Goal: Task Accomplishment & Management: Complete application form

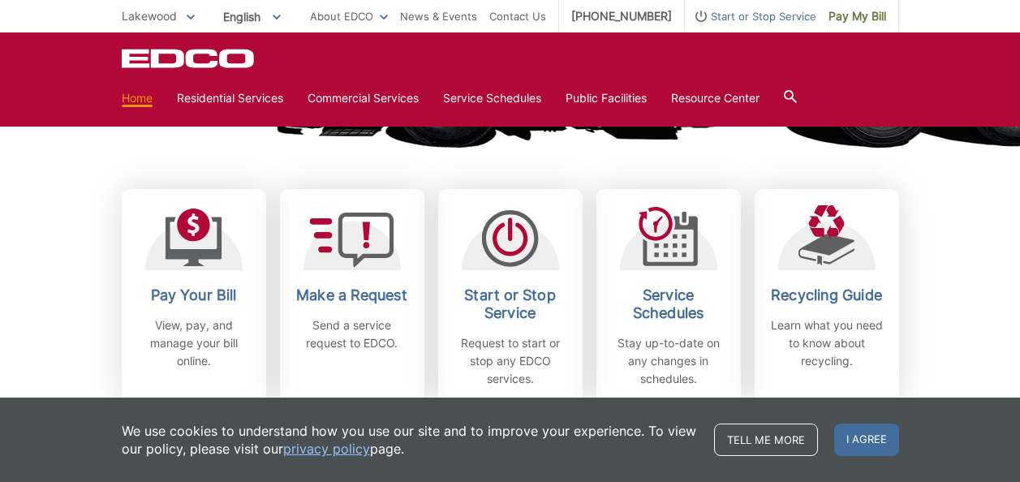
scroll to position [412, 0]
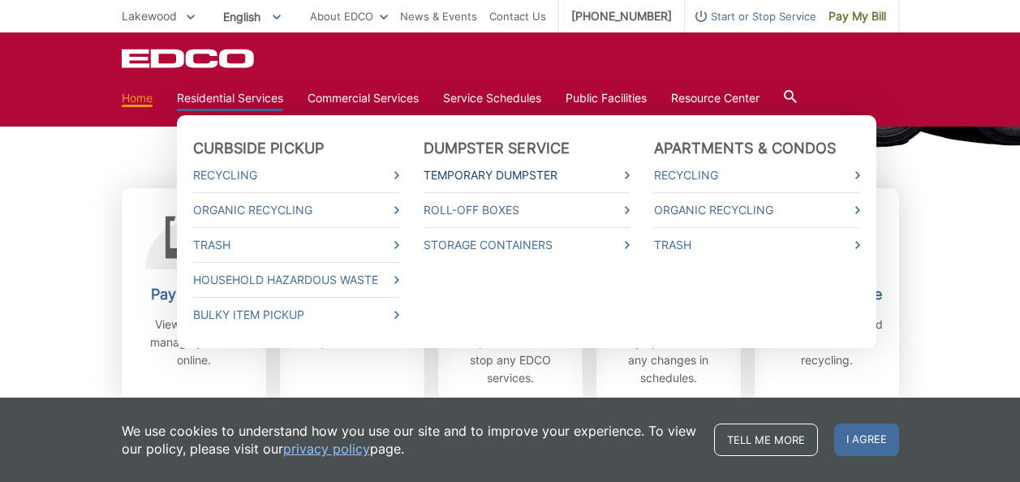
click at [502, 178] on link "Temporary Dumpster" at bounding box center [527, 175] width 206 height 18
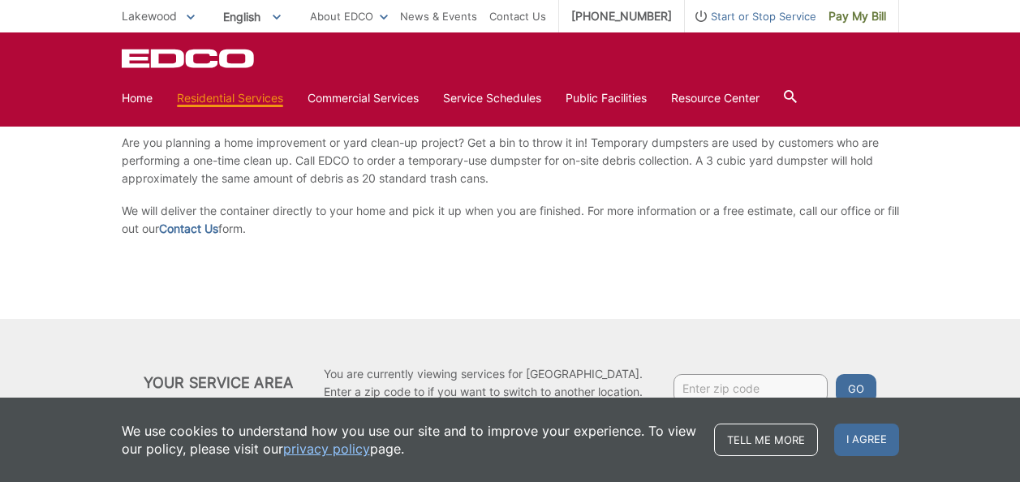
scroll to position [303, 0]
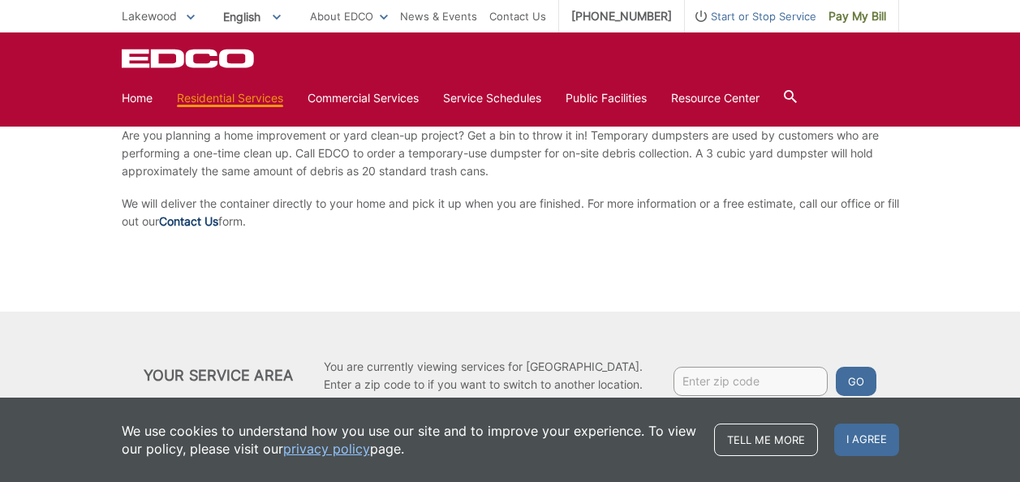
click at [213, 219] on link "Contact Us" at bounding box center [188, 222] width 59 height 18
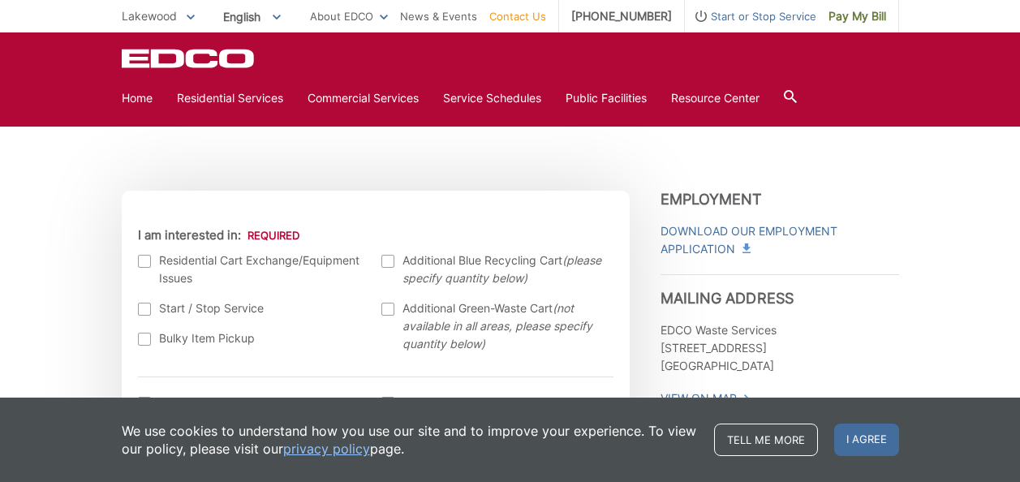
scroll to position [435, 0]
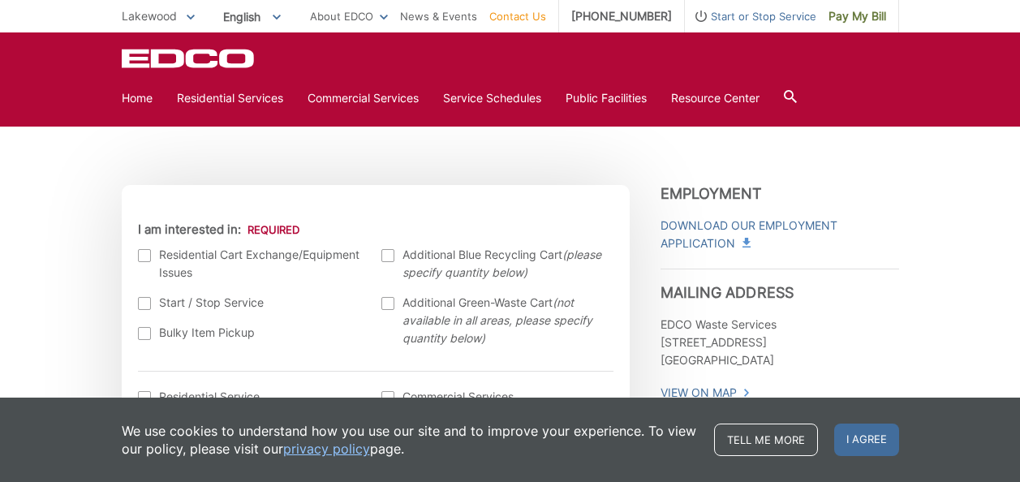
click at [332, 450] on link "privacy policy" at bounding box center [326, 449] width 87 height 18
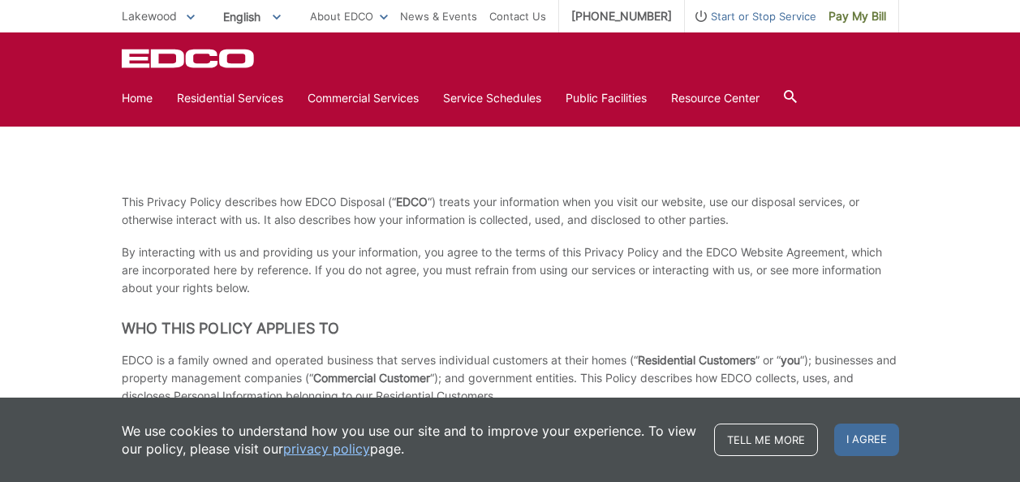
scroll to position [166, 0]
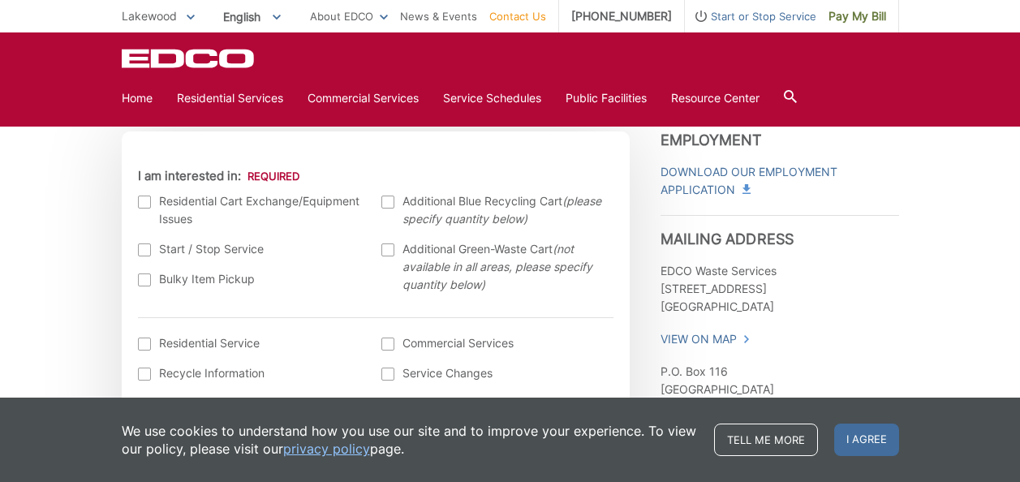
scroll to position [490, 0]
click at [353, 282] on label "Bulky Item Pickup" at bounding box center [252, 278] width 228 height 18
click at [0, 0] on input "Bulky Item Pickup" at bounding box center [0, 0] width 0 height 0
click at [353, 282] on label "Bulky Item Pickup" at bounding box center [252, 278] width 228 height 18
click at [0, 0] on input "Bulky Item Pickup" at bounding box center [0, 0] width 0 height 0
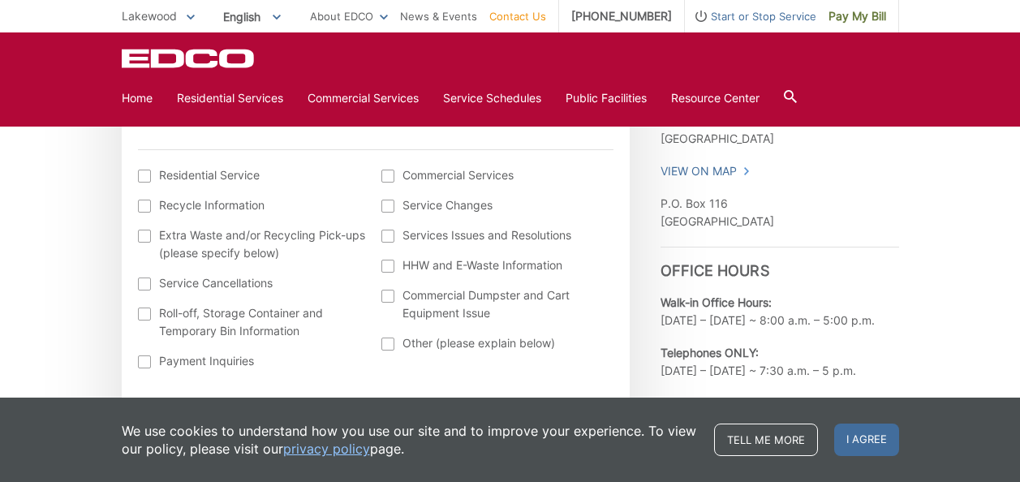
scroll to position [659, 0]
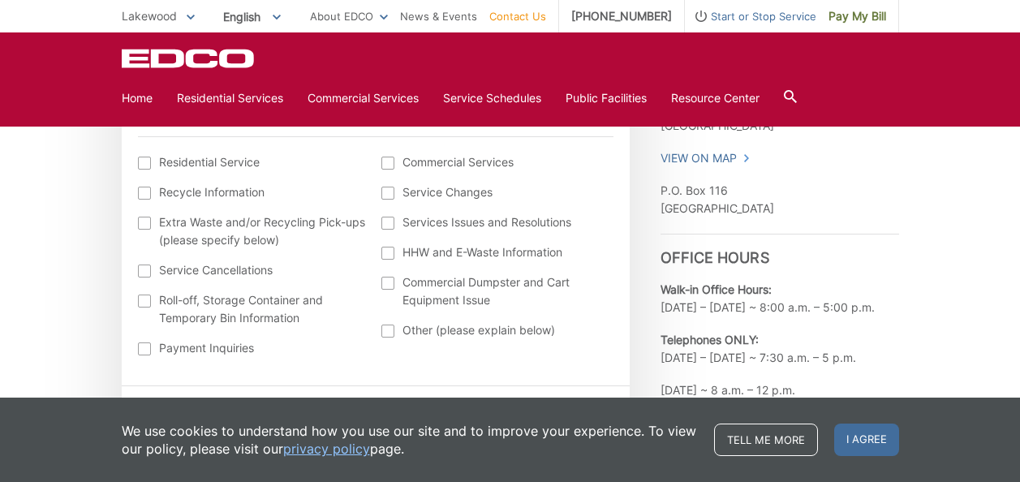
scroll to position [669, 0]
click at [141, 303] on div at bounding box center [144, 301] width 13 height 13
click at [0, 0] on input "Roll-off, Storage Container and Temporary Bin Information" at bounding box center [0, 0] width 0 height 0
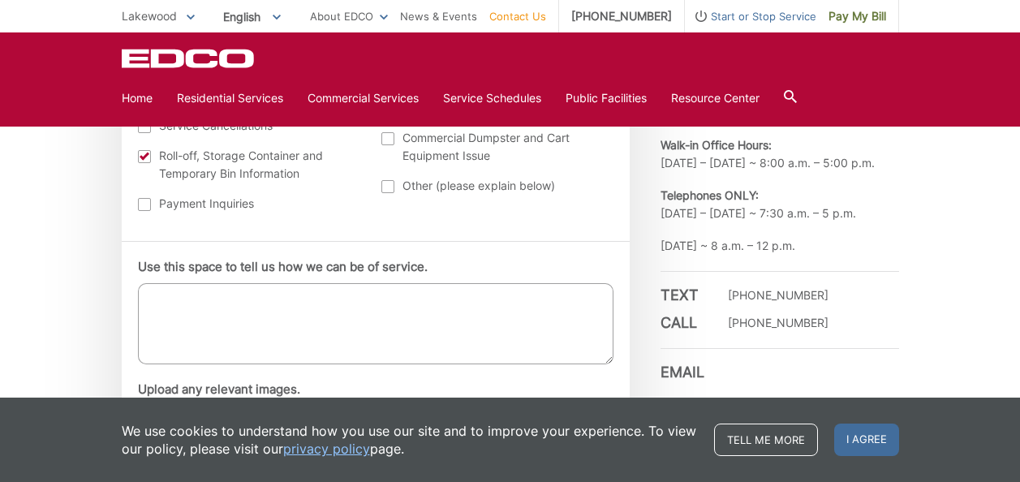
scroll to position [816, 0]
click at [177, 312] on textarea "Use this space to tell us how we can be of service." at bounding box center [376, 322] width 476 height 81
type textarea "t"
click at [219, 299] on textarea "I would like to temporary bin for trash" at bounding box center [376, 322] width 476 height 81
click at [468, 296] on textarea "I would like to know rate for temporary bin for trash" at bounding box center [376, 322] width 476 height 81
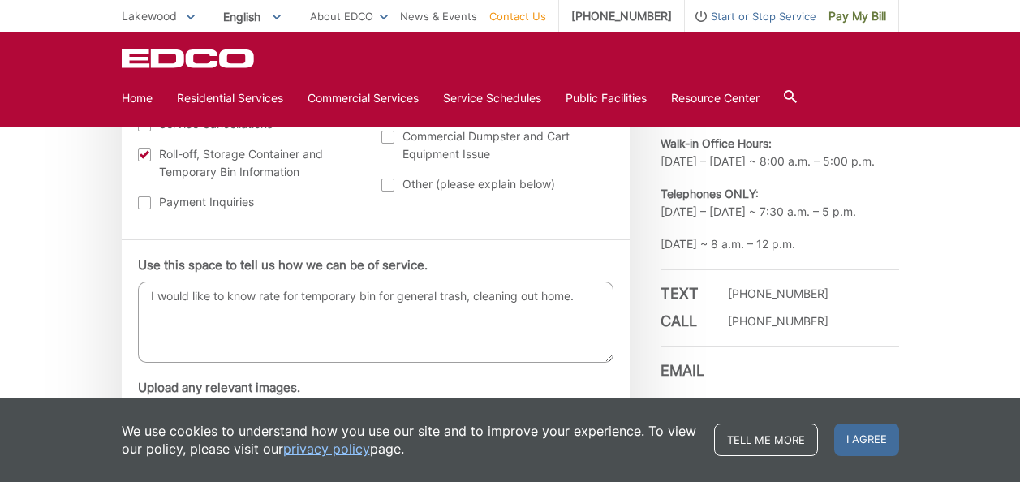
click at [474, 298] on textarea "I would like to know rate for temporary bin for general trash, cleaning out hom…" at bounding box center [376, 322] width 476 height 81
click at [359, 295] on textarea "I would like to know rate for temporary bin for general trash, cleaning out hom…" at bounding box center [376, 322] width 476 height 81
click at [211, 313] on textarea "I would like to know rate for temporary dumpster bin for general trash, cleanin…" at bounding box center [376, 322] width 476 height 81
click at [239, 297] on textarea "I would like to know rate for temporary dumpster bin for general trash, cleanin…" at bounding box center [376, 322] width 476 height 81
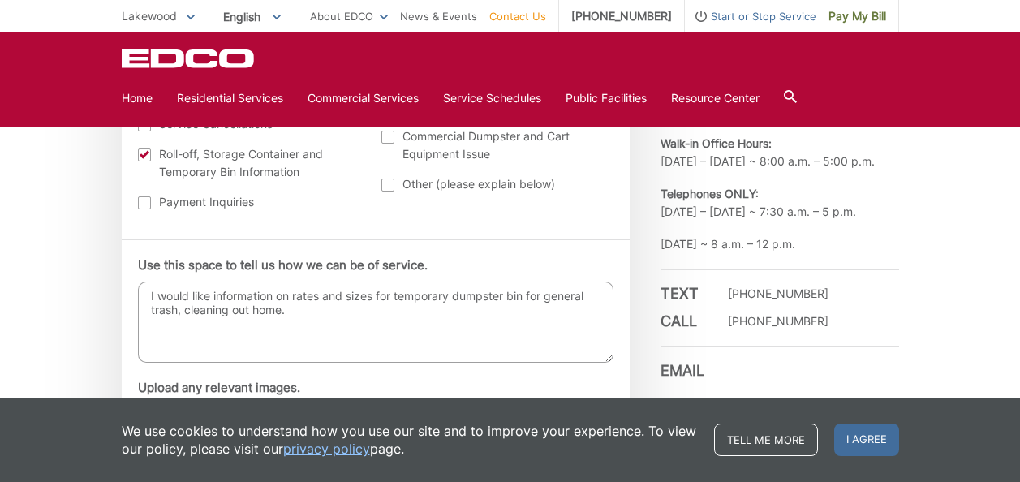
click at [342, 314] on textarea "I would like information on rates and sizes for temporary dumpster bin for gene…" at bounding box center [376, 322] width 476 height 81
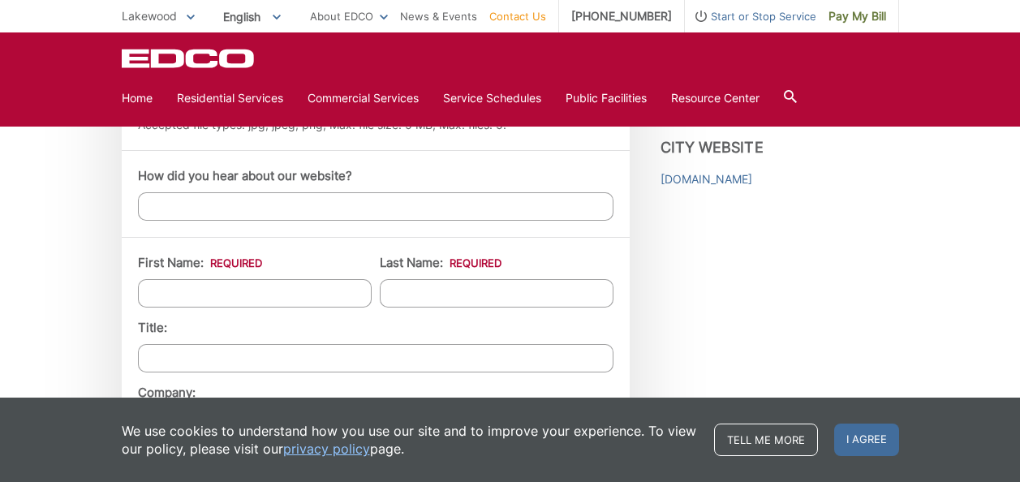
scroll to position [1218, 0]
type textarea "I would like information on rates and sizes for temporary dumpster bin for gene…"
click at [291, 291] on input "First Name: *" at bounding box center [255, 292] width 234 height 28
type input "Neam"
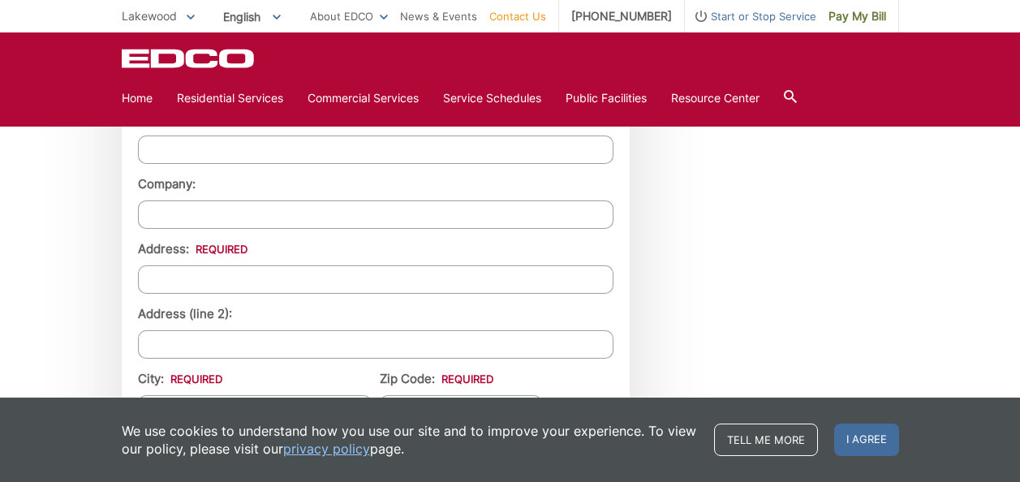
scroll to position [1434, 0]
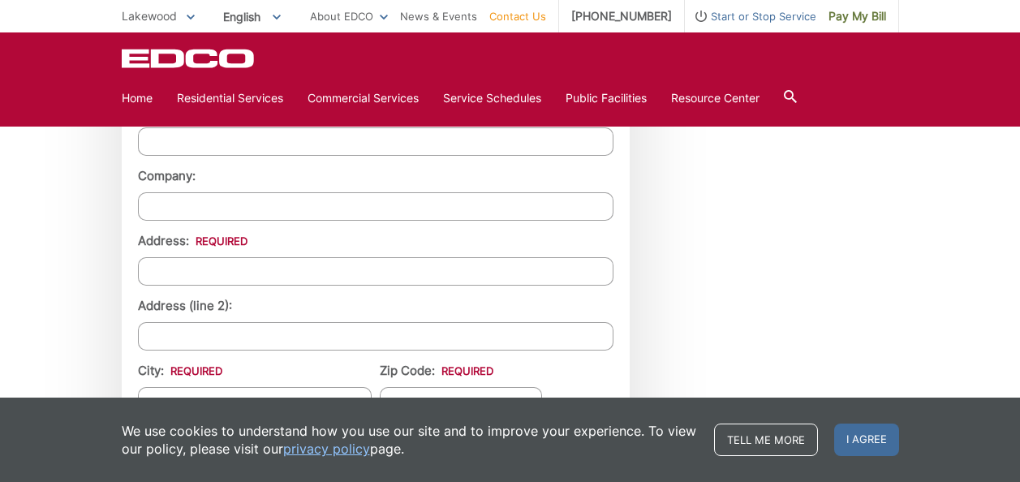
type input "Lith"
click at [283, 273] on input "Address: *" at bounding box center [376, 271] width 476 height 28
type input "5844 Dashwood St."
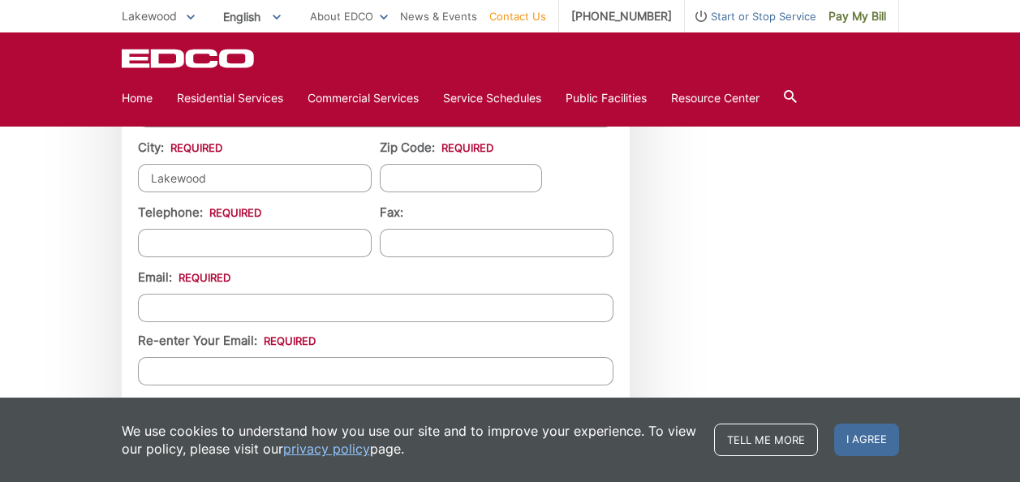
scroll to position [1651, 0]
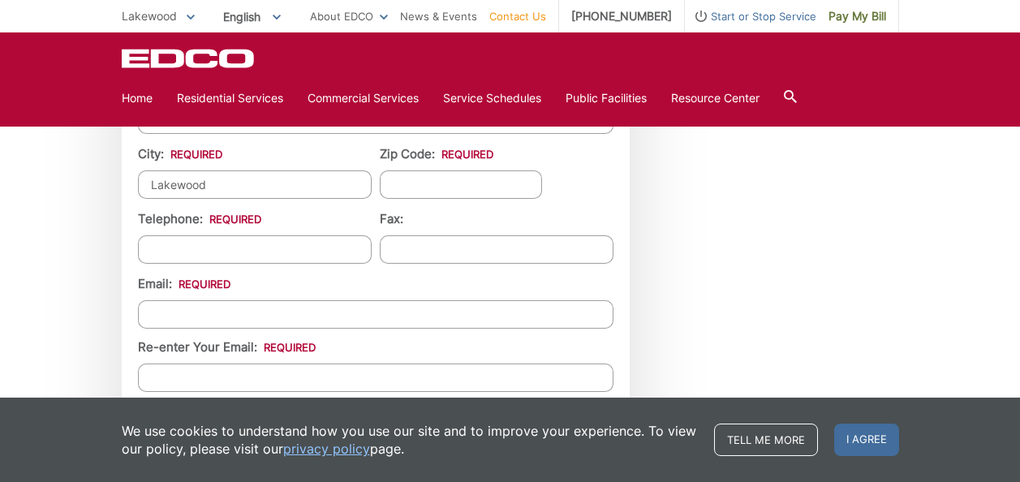
type input "Lakewood"
click at [430, 188] on input "Zip Code: *" at bounding box center [461, 184] width 162 height 28
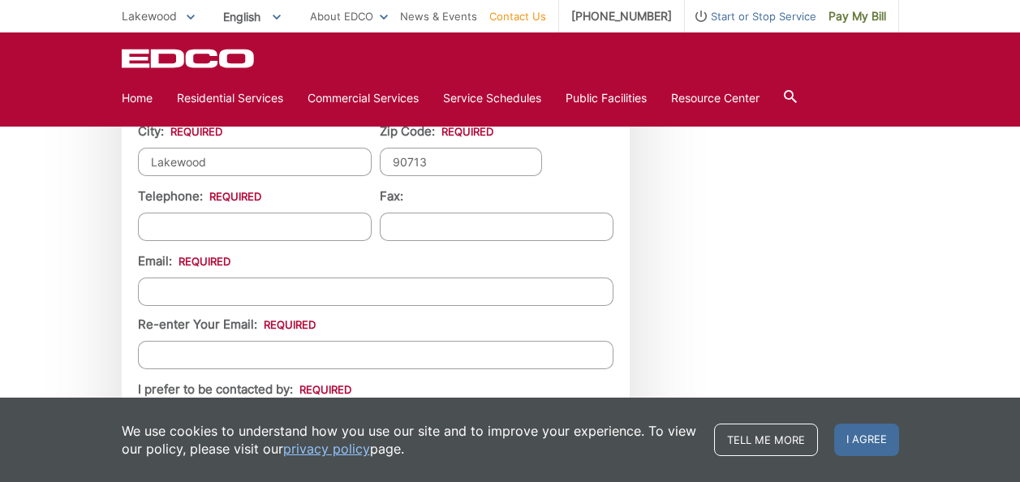
scroll to position [1674, 0]
type input "90713"
click at [282, 226] on input "(___) ___-____" at bounding box center [255, 226] width 234 height 28
type input "(562) 480-3958"
click at [265, 298] on input "Email *" at bounding box center [376, 291] width 476 height 28
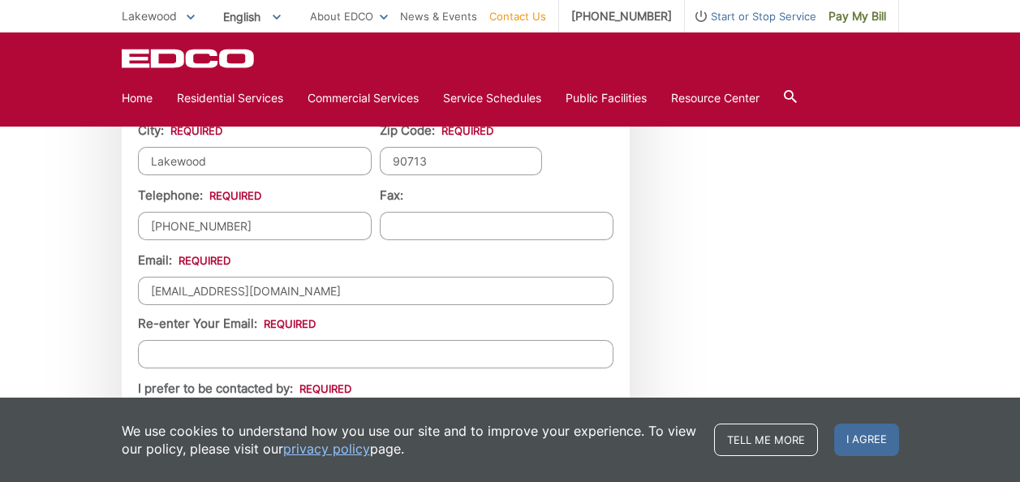
type input "nslith@gmail.com"
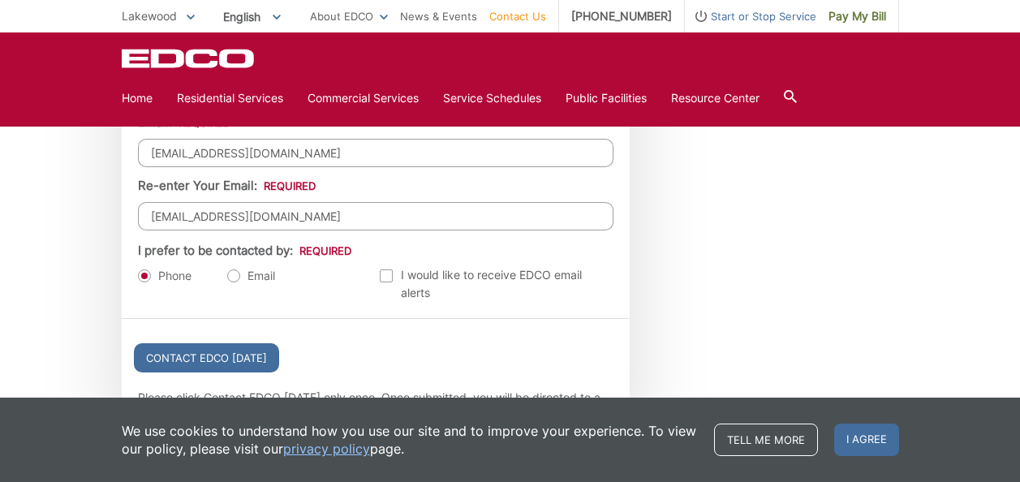
scroll to position [1832, 0]
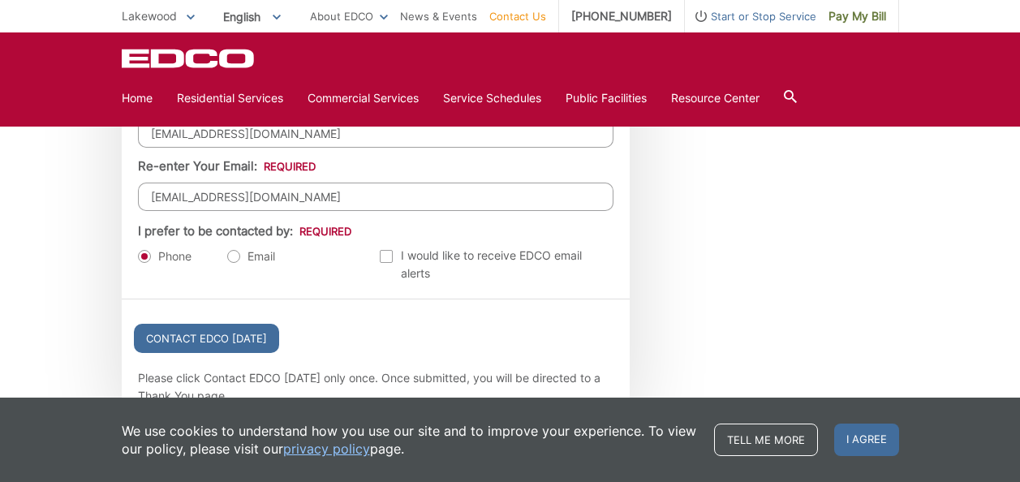
type input "nslith@gmail.com"
click at [233, 256] on label "Email" at bounding box center [251, 256] width 48 height 16
radio input "true"
click at [143, 255] on label "Phone" at bounding box center [165, 256] width 54 height 16
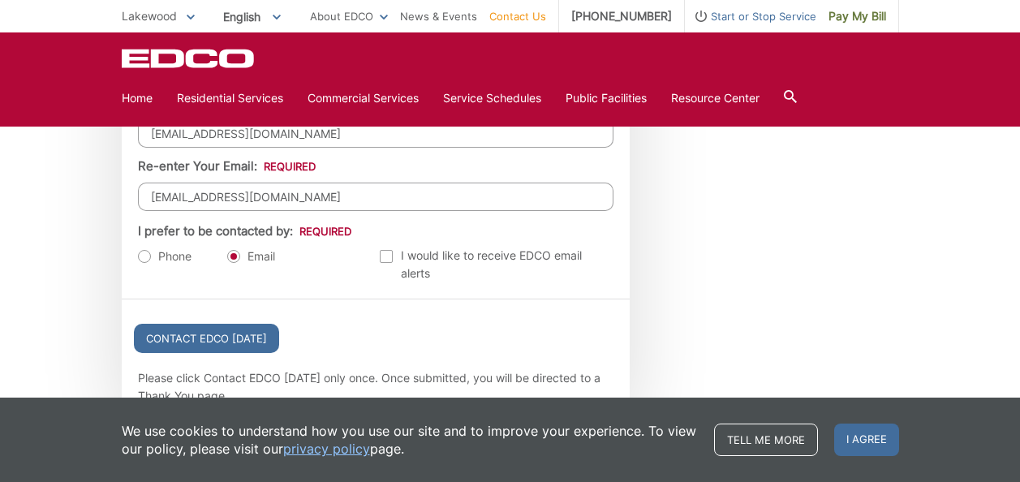
radio input "true"
click at [234, 258] on label "Email" at bounding box center [251, 256] width 48 height 16
radio input "true"
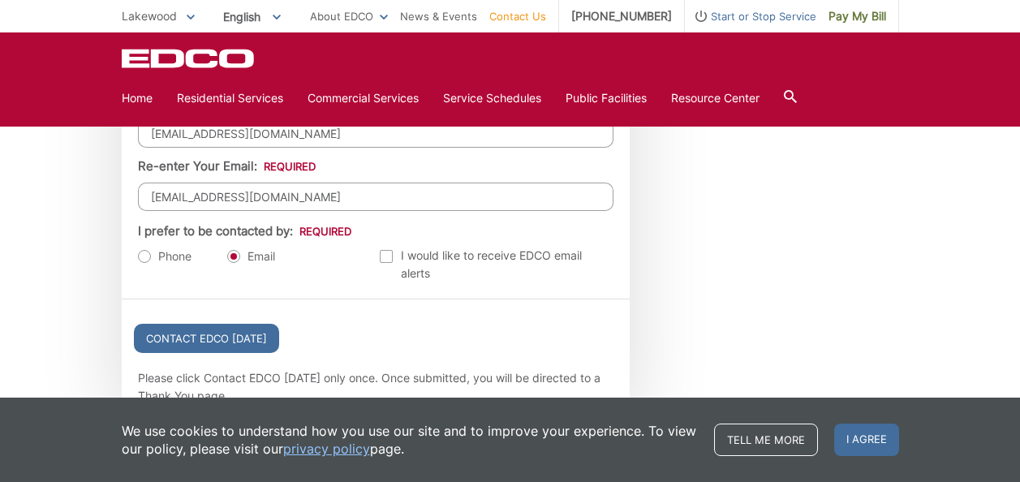
click at [380, 305] on div "Contact EDCO Today" at bounding box center [376, 334] width 508 height 70
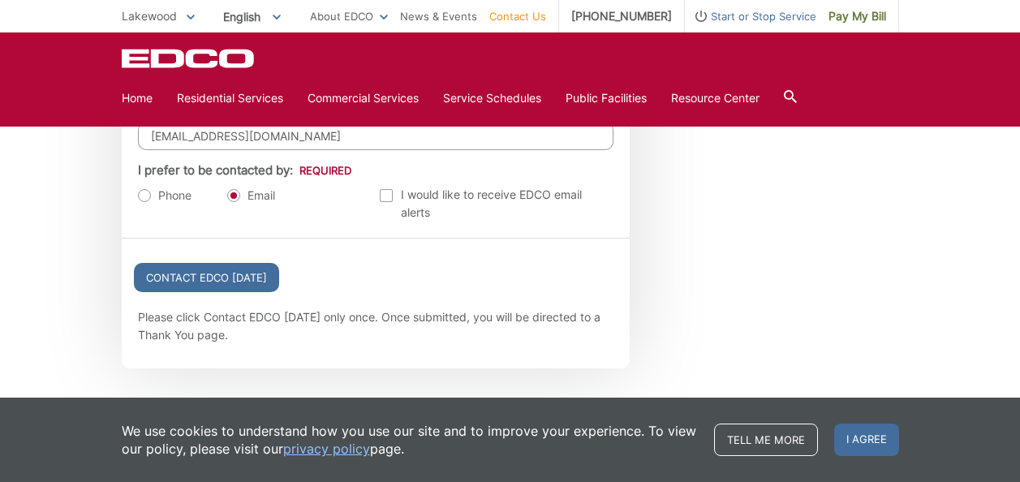
scroll to position [1891, 0]
click at [191, 282] on input "Contact EDCO Today" at bounding box center [206, 279] width 145 height 29
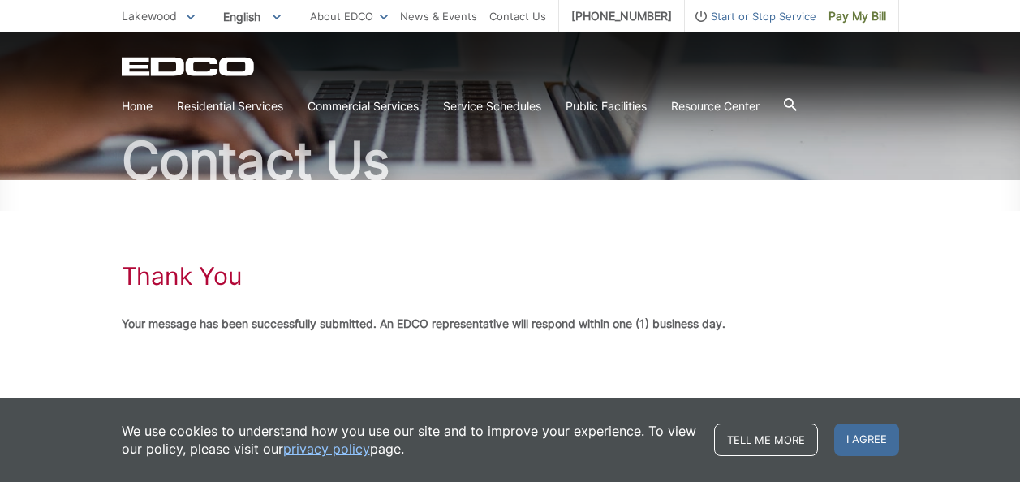
scroll to position [118, 0]
